Goal: Information Seeking & Learning: Learn about a topic

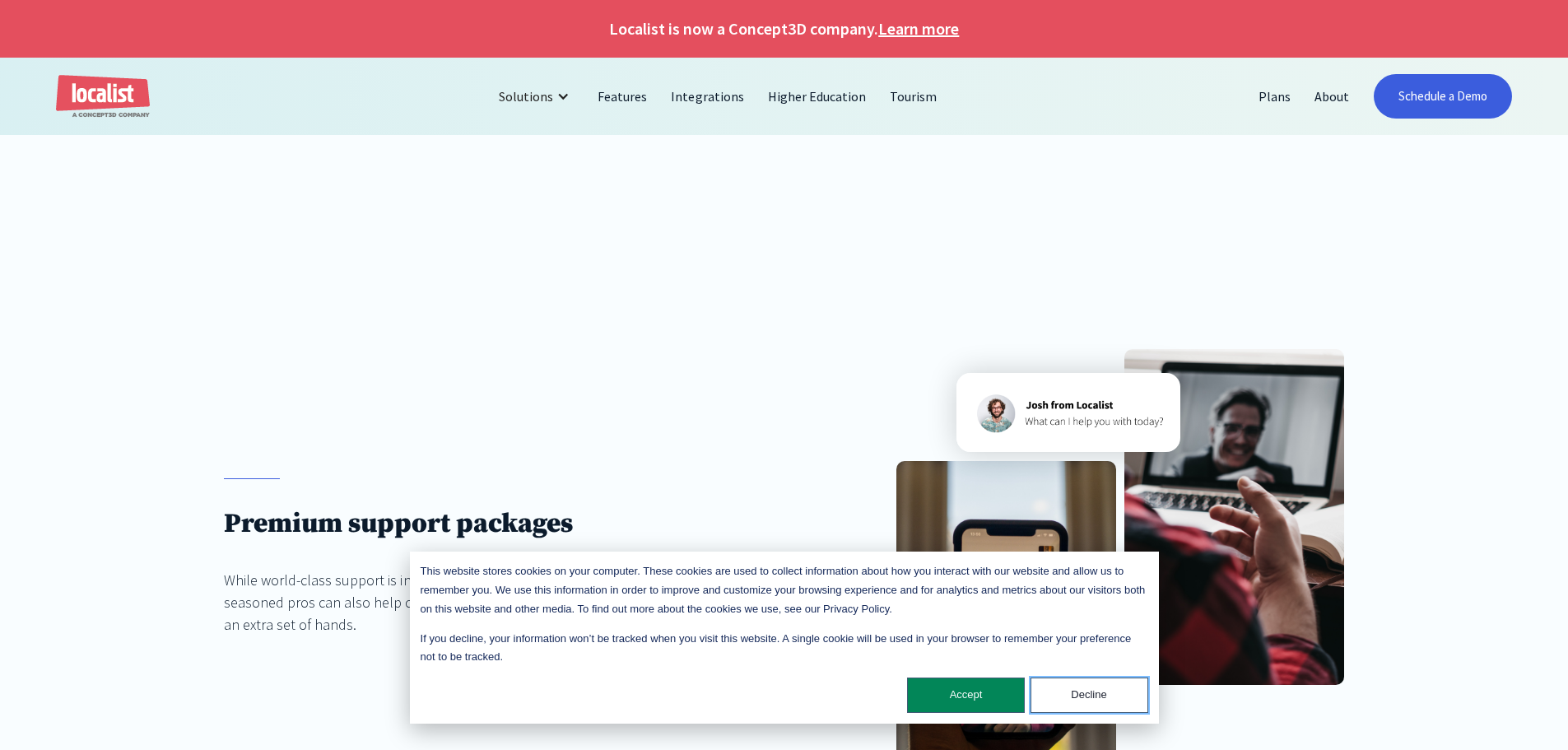
click at [1072, 700] on button "Decline" at bounding box center [1089, 695] width 118 height 36
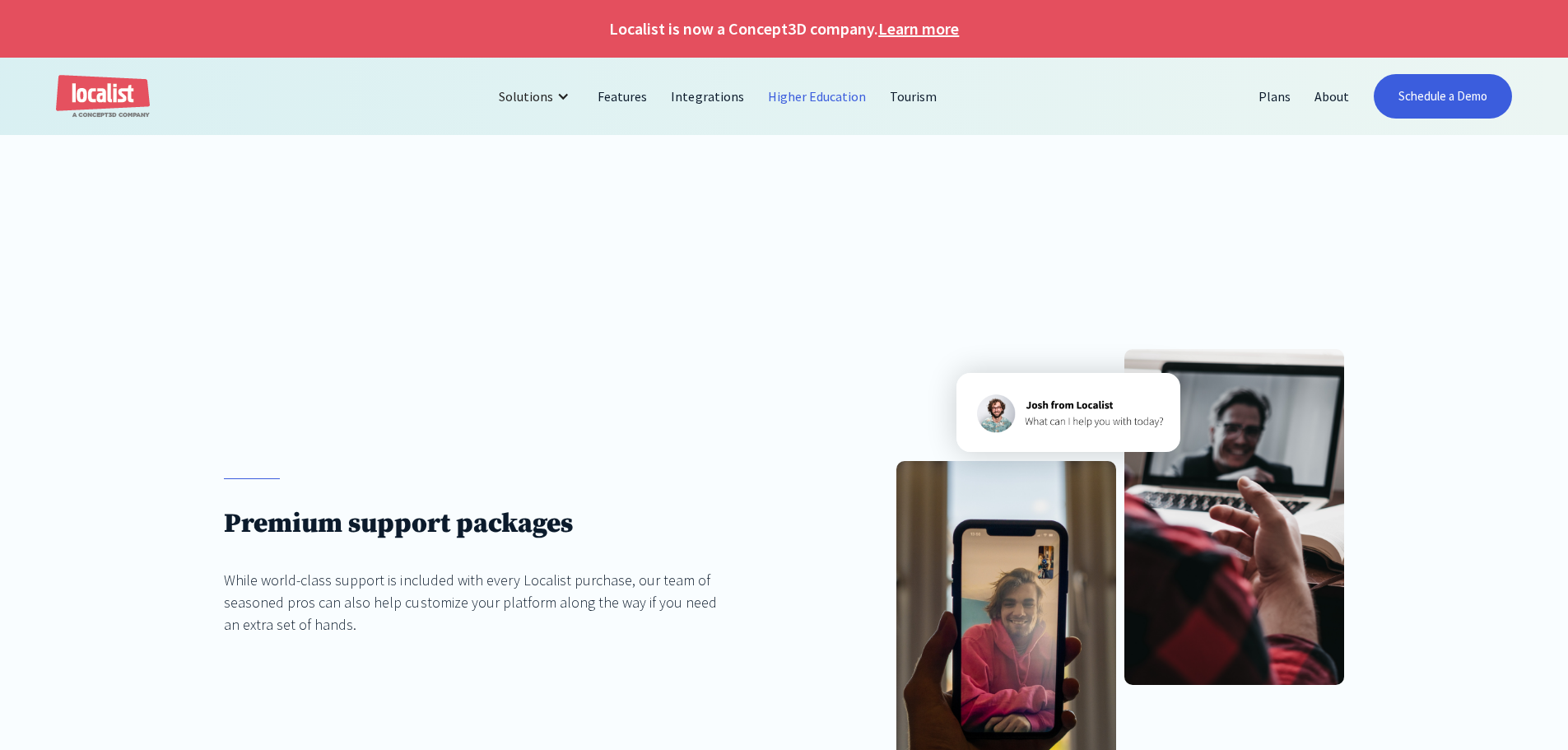
click at [793, 100] on link "Higher Education" at bounding box center [818, 96] width 122 height 39
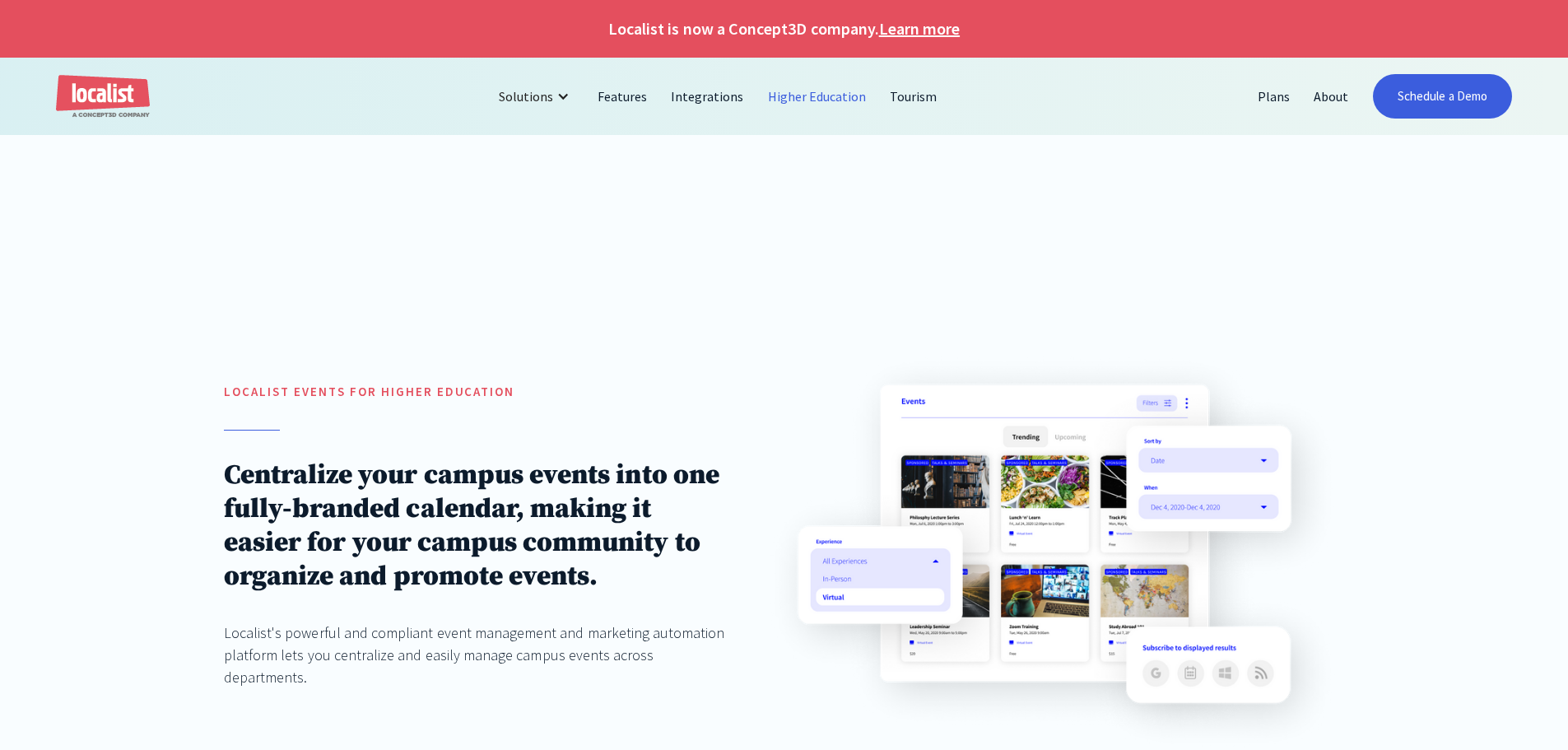
click at [900, 26] on link "Learn more" at bounding box center [920, 29] width 81 height 25
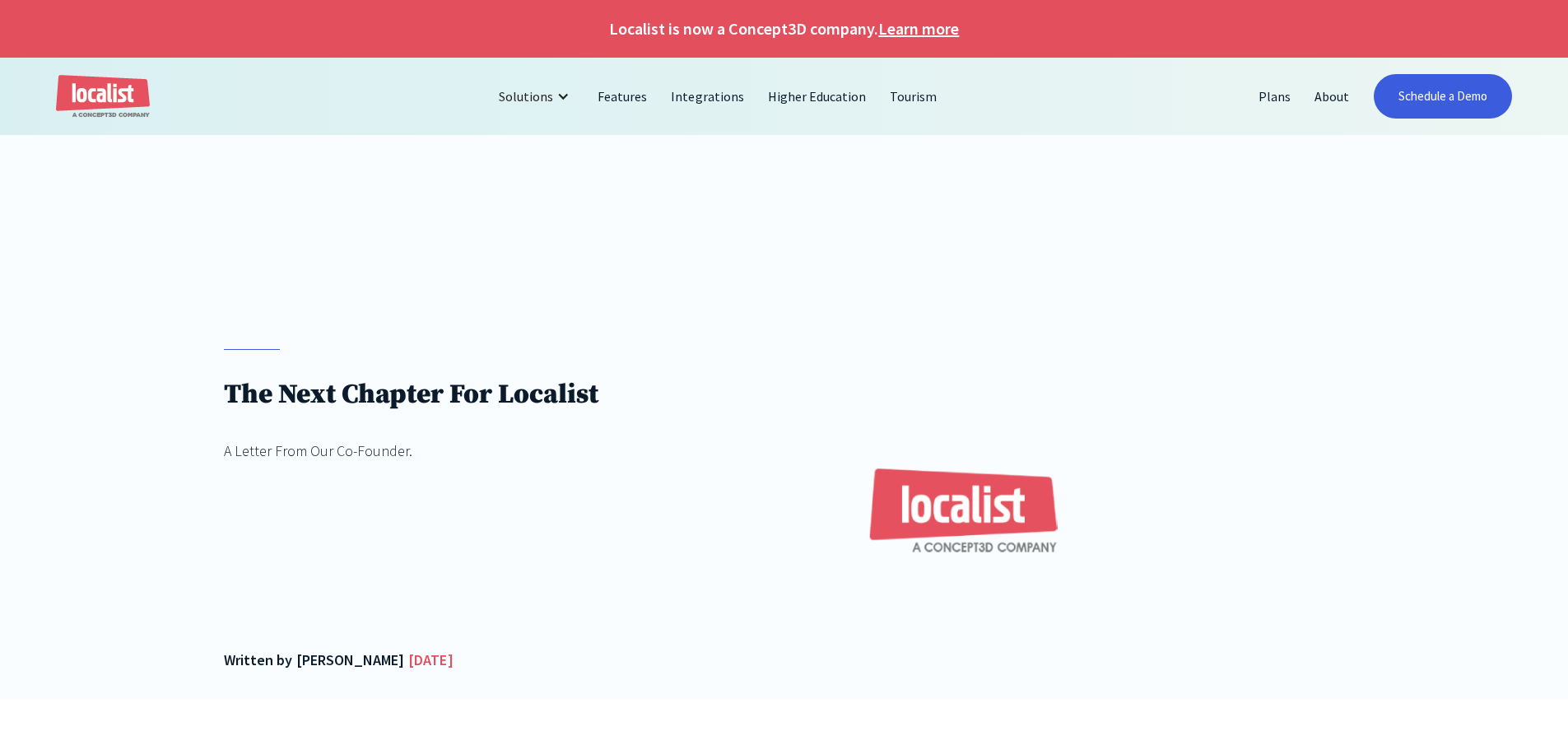
click at [1243, 379] on img at bounding box center [1063, 523] width 560 height 349
click at [1341, 92] on link "About" at bounding box center [1332, 96] width 59 height 39
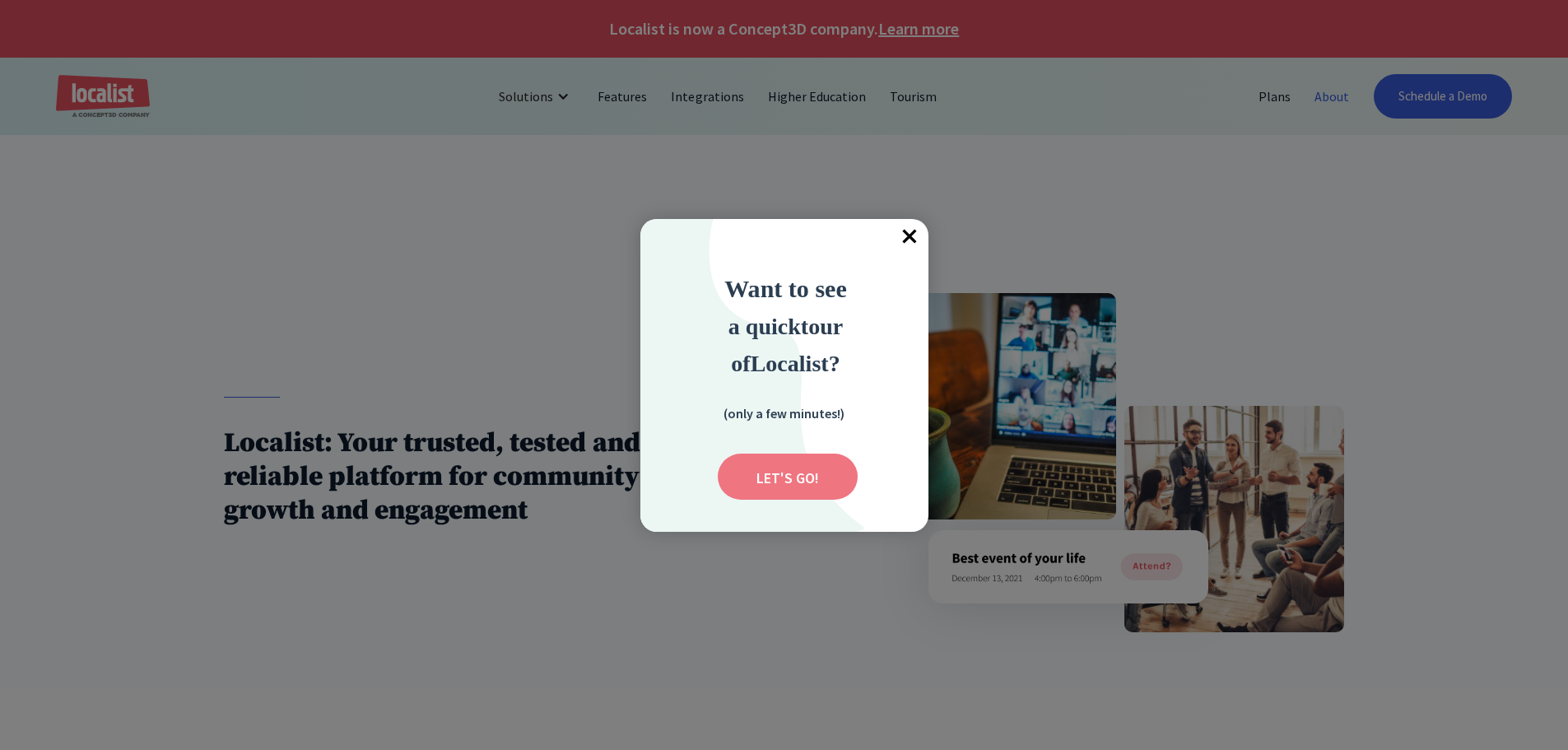
click at [823, 468] on input "Submit" at bounding box center [787, 477] width 140 height 46
